Goal: Task Accomplishment & Management: Use online tool/utility

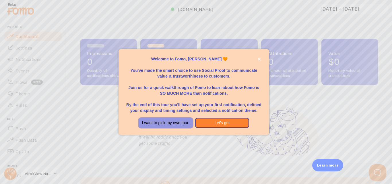
click at [154, 126] on button "I want to pick my own tour." at bounding box center [165, 123] width 54 height 10
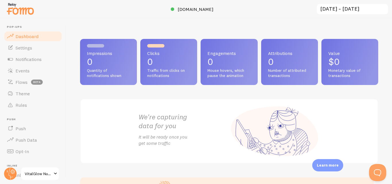
click at [322, 165] on p "Learn more" at bounding box center [327, 165] width 22 height 5
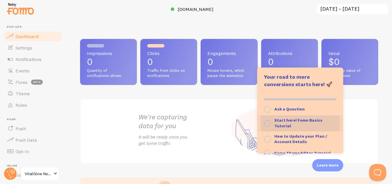
click at [273, 122] on button "Start here! Fomo Basics Tutorial" at bounding box center [300, 124] width 86 height 16
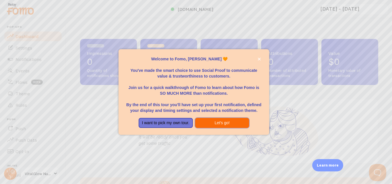
click at [219, 124] on button "Let's go!" at bounding box center [222, 123] width 54 height 10
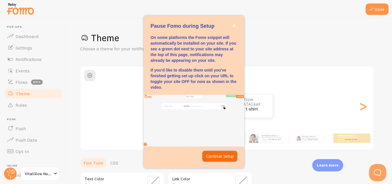
click at [224, 155] on p "Continue Setup" at bounding box center [220, 157] width 28 height 6
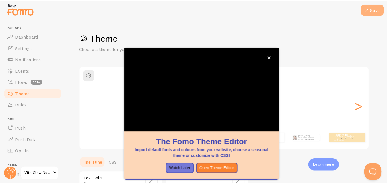
scroll to position [62, 0]
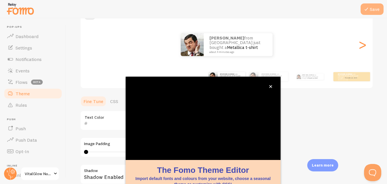
click at [373, 9] on button "Save" at bounding box center [371, 8] width 23 height 11
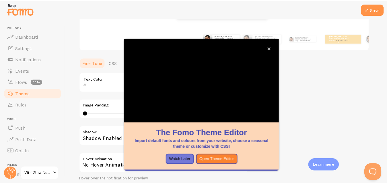
scroll to position [99, 0]
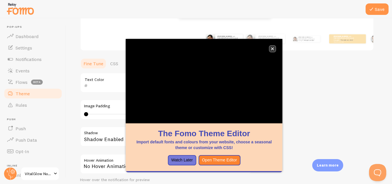
click at [275, 50] on button "close," at bounding box center [272, 49] width 6 height 6
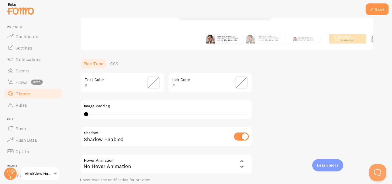
click at [118, 83] on input "text" at bounding box center [114, 85] width 52 height 7
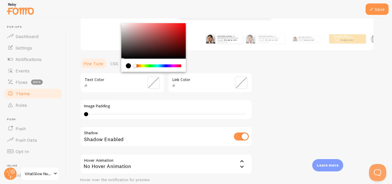
click at [154, 82] on span at bounding box center [153, 83] width 13 height 13
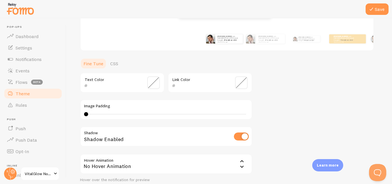
click at [154, 82] on span at bounding box center [153, 83] width 13 height 13
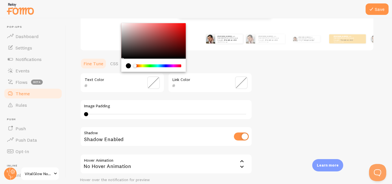
drag, startPoint x: 124, startPoint y: 57, endPoint x: 147, endPoint y: 40, distance: 28.5
click at [135, 40] on div "Chrome color picker" at bounding box center [153, 41] width 64 height 36
drag, startPoint x: 147, startPoint y: 40, endPoint x: 177, endPoint y: 42, distance: 30.7
click at [156, 37] on div "Chrome color picker" at bounding box center [153, 41] width 64 height 36
type input "9A4747"
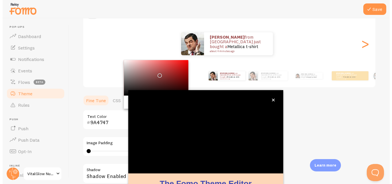
scroll to position [62, 0]
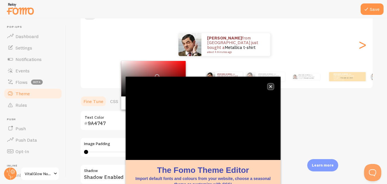
click at [270, 87] on icon "close," at bounding box center [270, 86] width 3 height 3
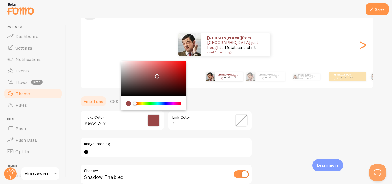
click at [242, 119] on span at bounding box center [241, 120] width 13 height 13
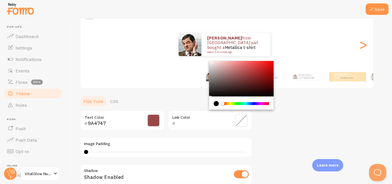
click at [242, 119] on span at bounding box center [241, 120] width 13 height 13
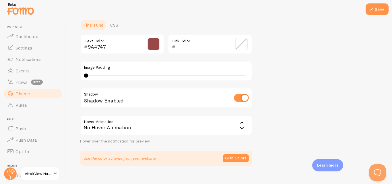
scroll to position [147, 0]
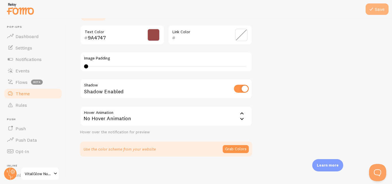
click at [384, 6] on button "Save" at bounding box center [376, 8] width 23 height 11
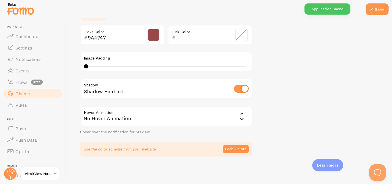
click at [134, 135] on div "Hover over the notification for preview" at bounding box center [166, 132] width 172 height 5
click at [237, 148] on button "Grab Colors" at bounding box center [235, 149] width 26 height 8
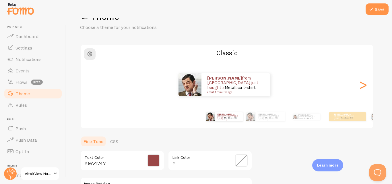
scroll to position [0, 0]
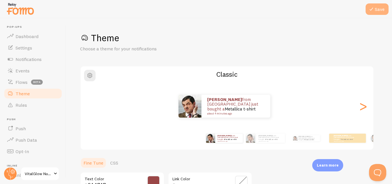
click at [378, 8] on button "Save" at bounding box center [376, 8] width 23 height 11
